Goal: Navigation & Orientation: Understand site structure

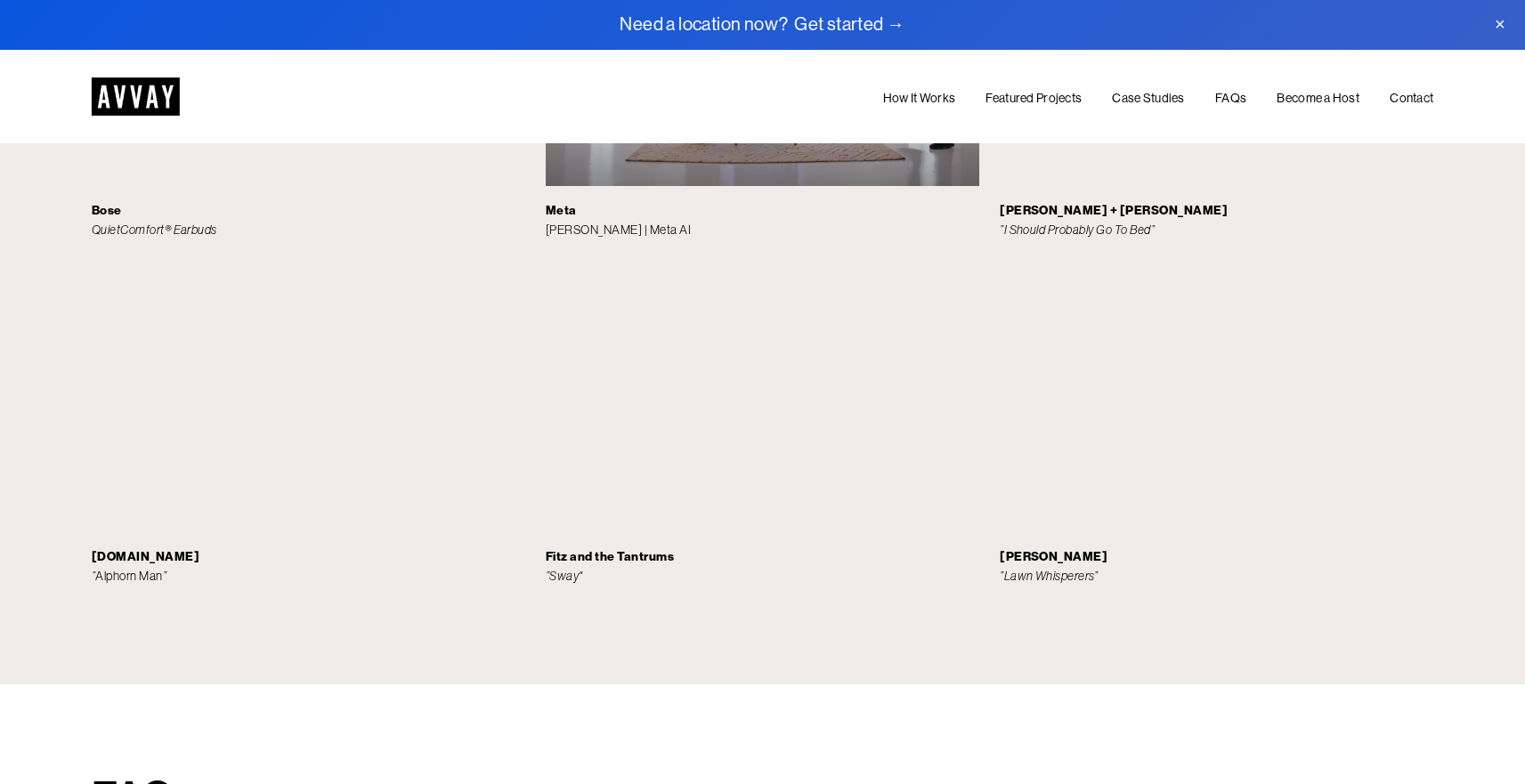
scroll to position [5081, 0]
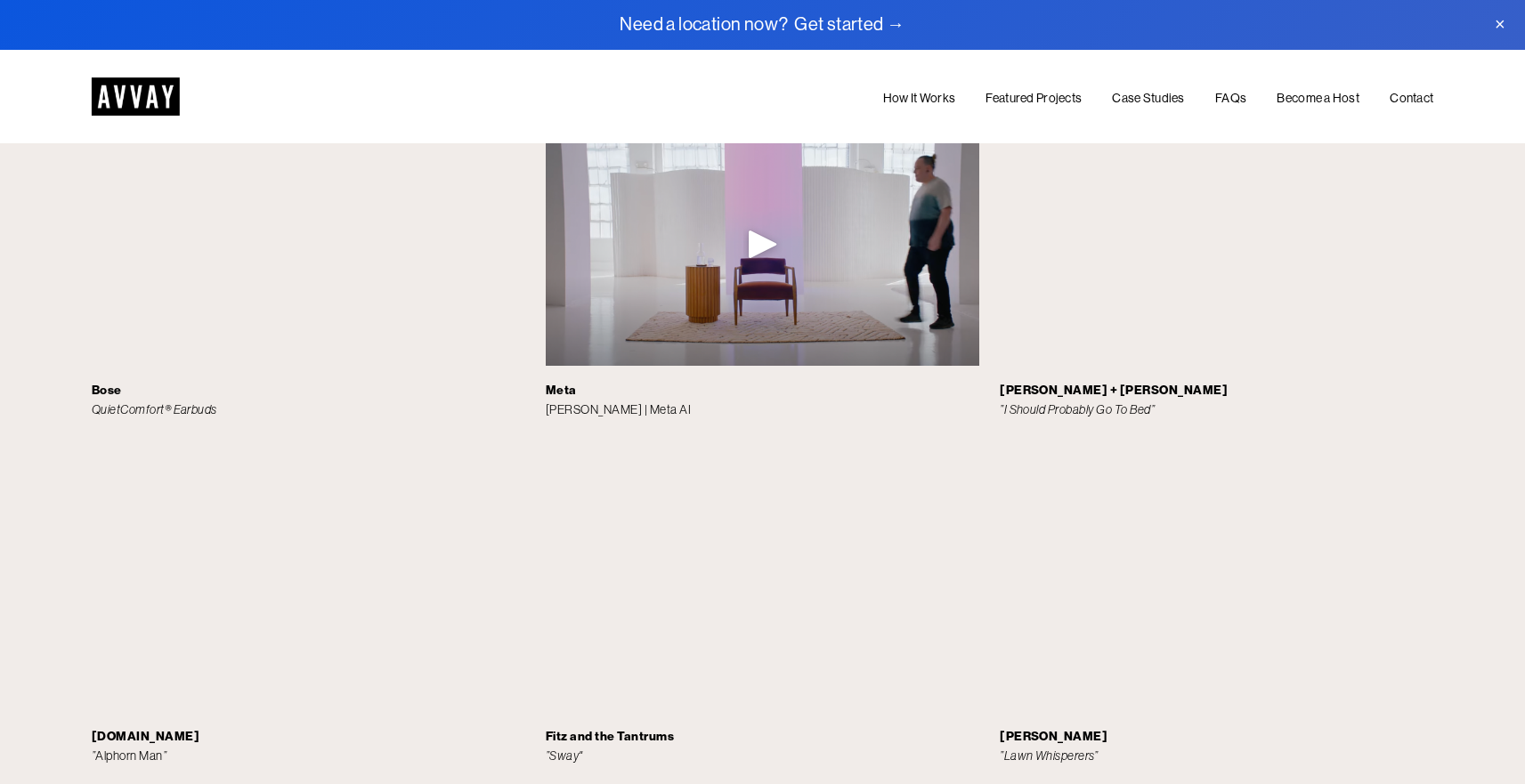
click at [937, 93] on link "How It Works" at bounding box center [919, 98] width 72 height 22
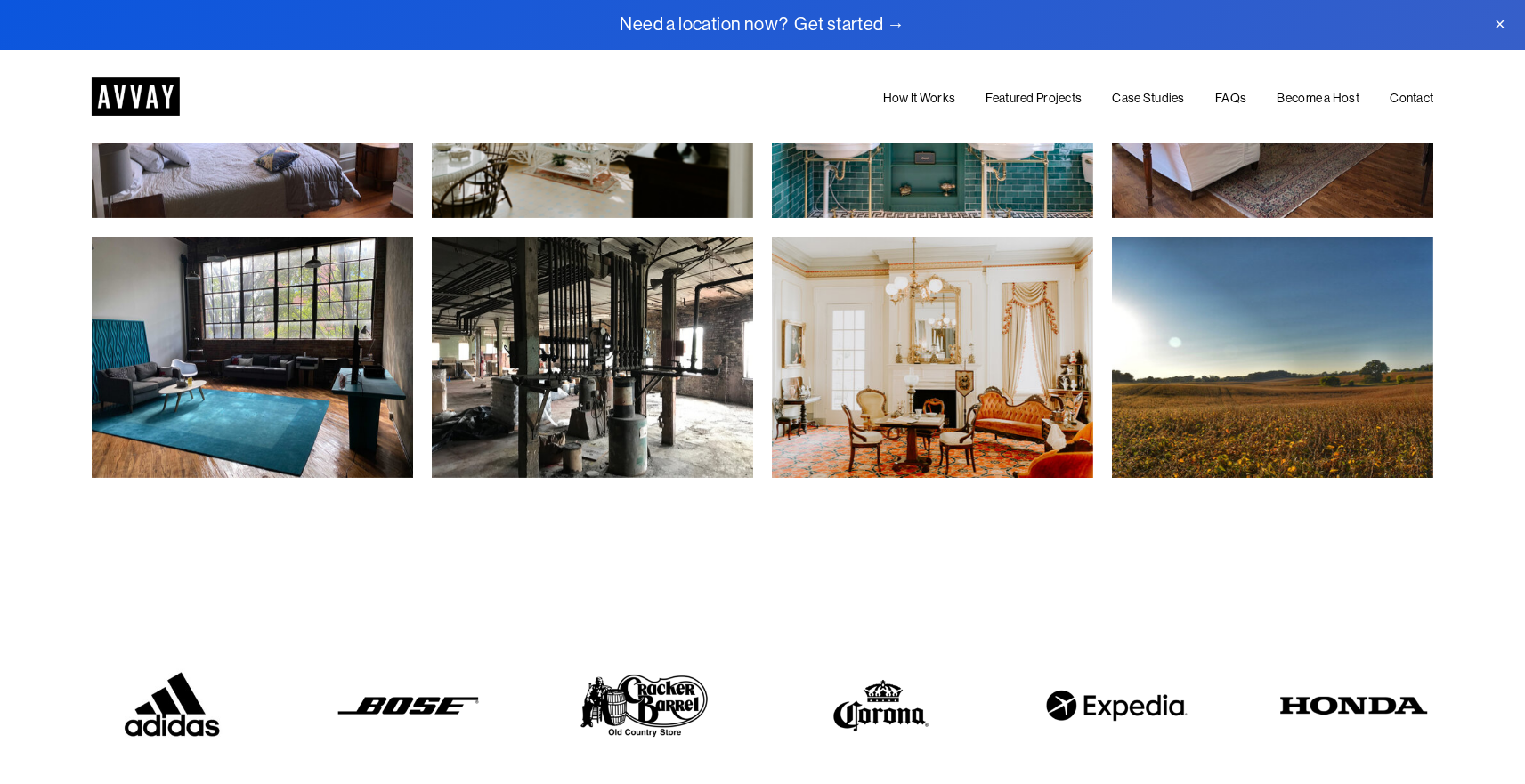
scroll to position [3731, 0]
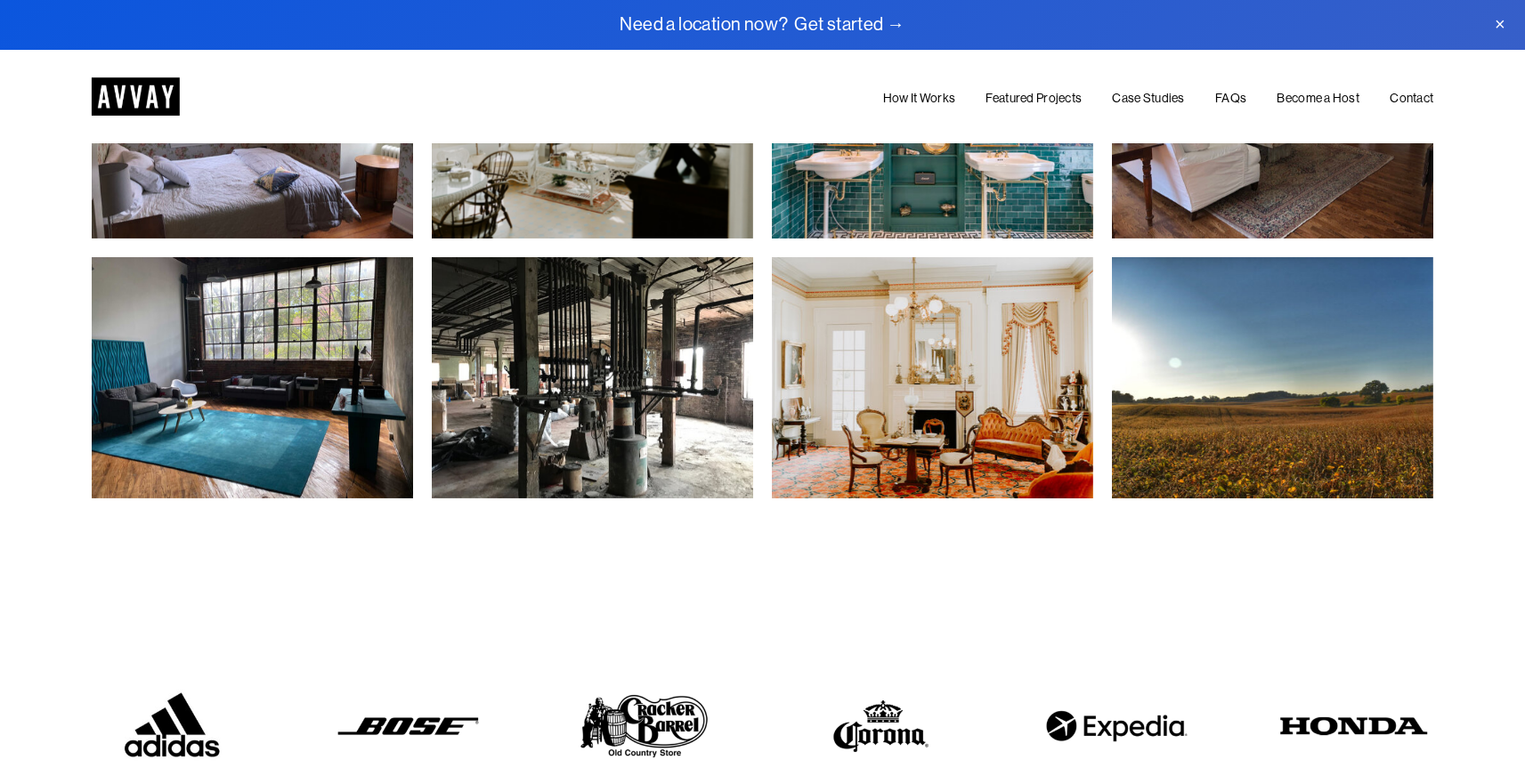
click at [1040, 87] on div "How It Works Featured Projects Case Studies FAQs Become a Host Contact" at bounding box center [829, 96] width 1209 height 24
click at [1037, 103] on link "Featured Projects" at bounding box center [1034, 98] width 96 height 22
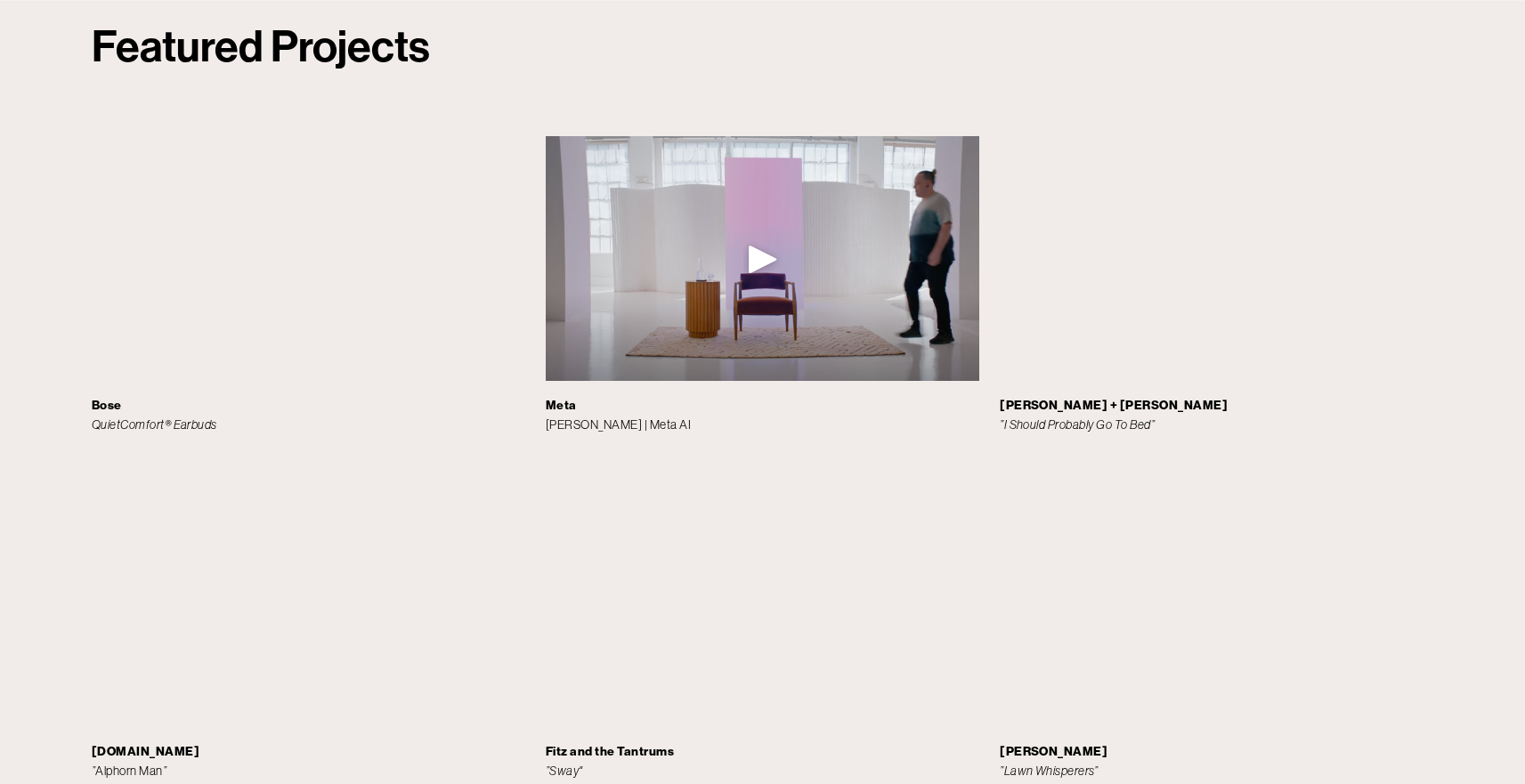
scroll to position [5071, 0]
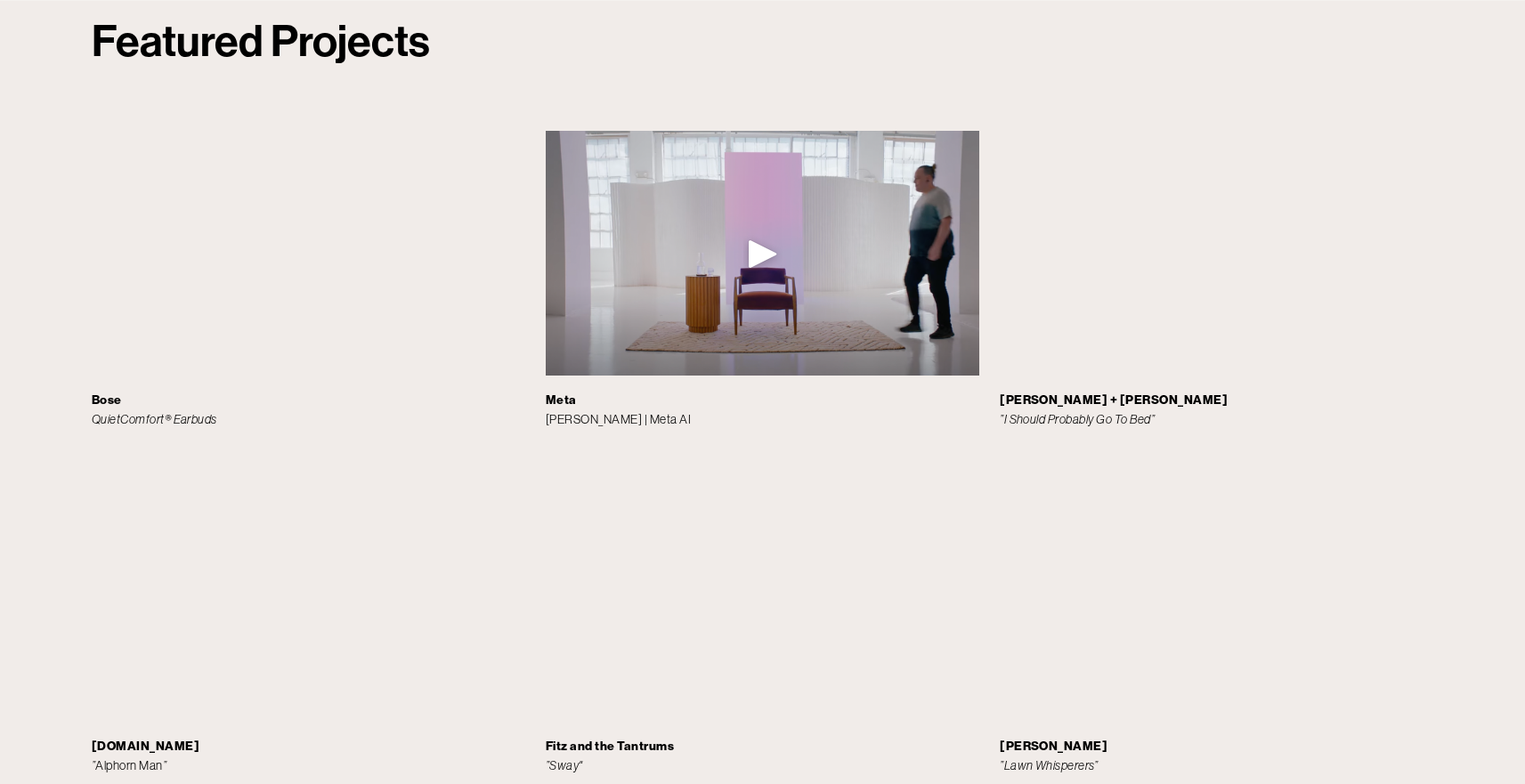
click at [753, 232] on div "Play" at bounding box center [762, 253] width 42 height 42
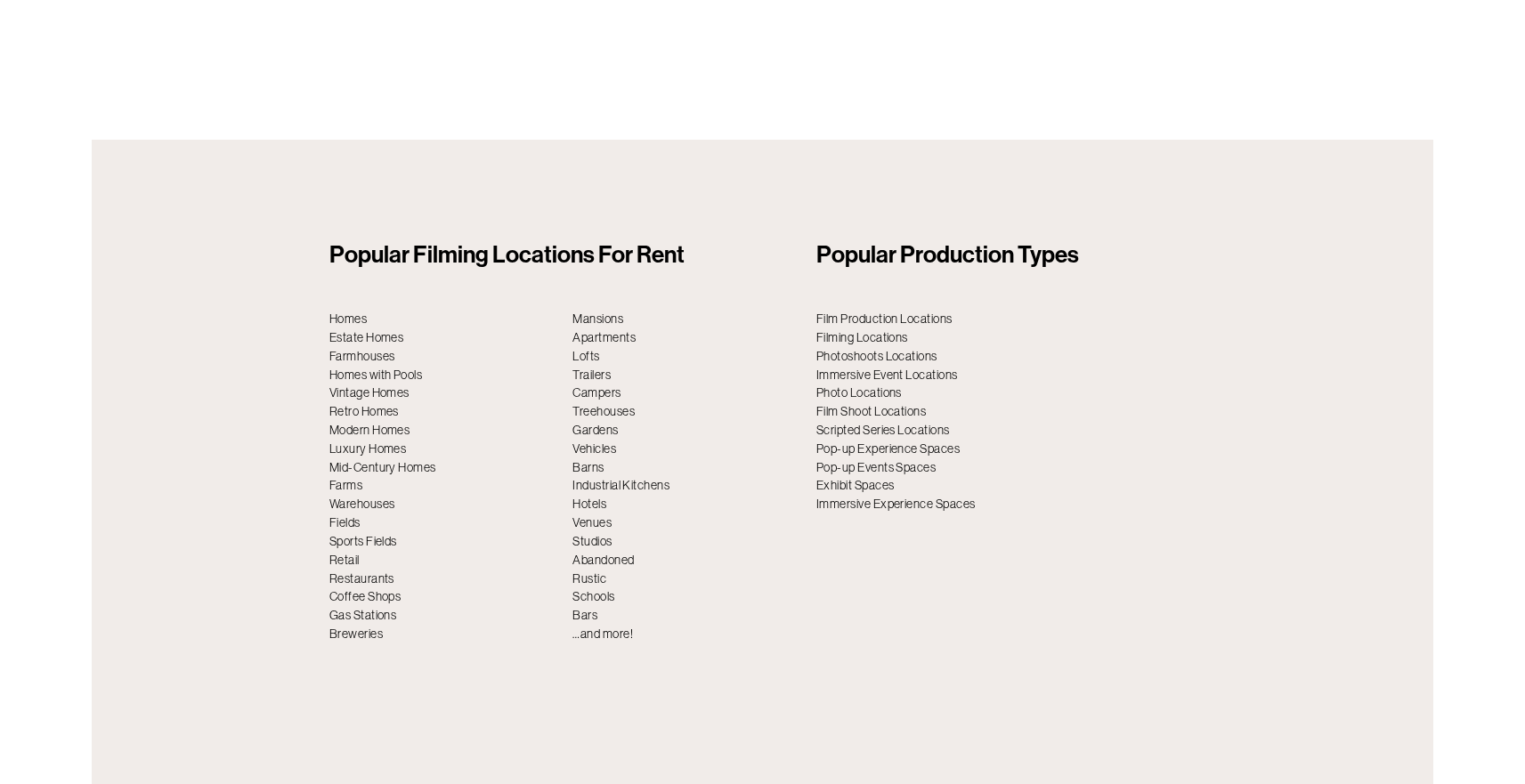
scroll to position [6874, 0]
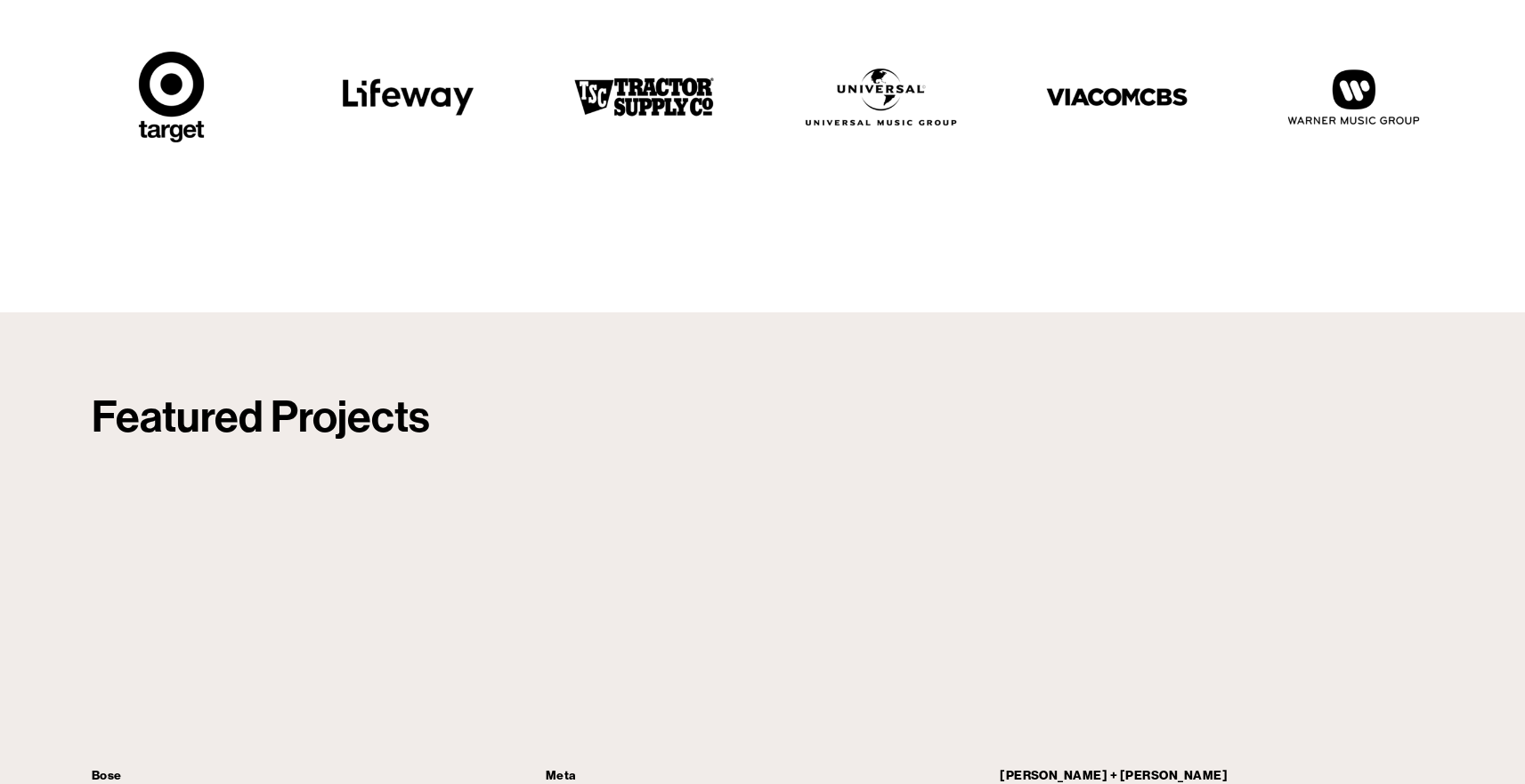
scroll to position [4163, 0]
